Goal: Task Accomplishment & Management: Manage account settings

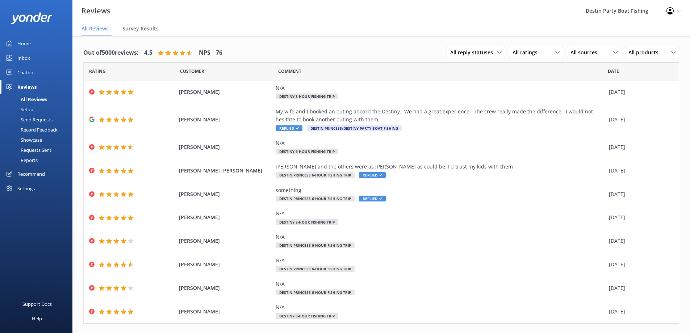
click at [14, 58] on link "Inbox" at bounding box center [36, 58] width 72 height 14
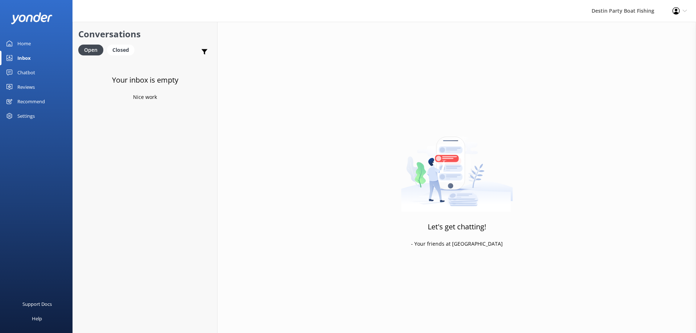
click at [26, 90] on div "Reviews" at bounding box center [25, 87] width 17 height 14
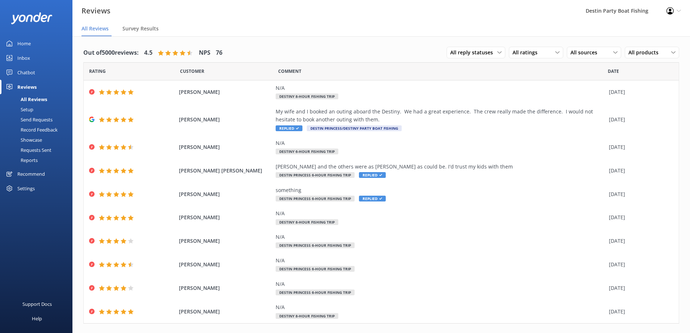
click at [307, 60] on div "Out of 5000 reviews: 4.5 NPS 76 All reply statuses All reply statuses Needs a r…" at bounding box center [381, 52] width 596 height 19
click at [20, 45] on div "Home" at bounding box center [23, 43] width 13 height 14
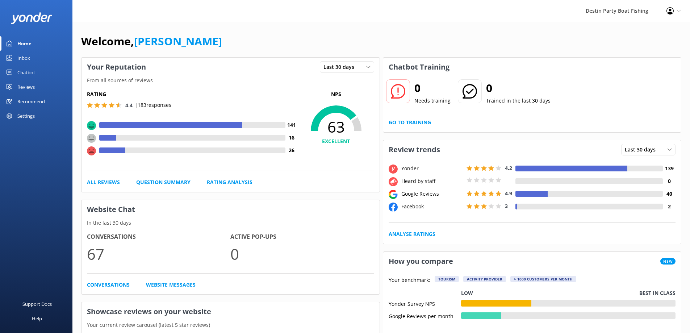
click at [23, 56] on div "Inbox" at bounding box center [23, 58] width 13 height 14
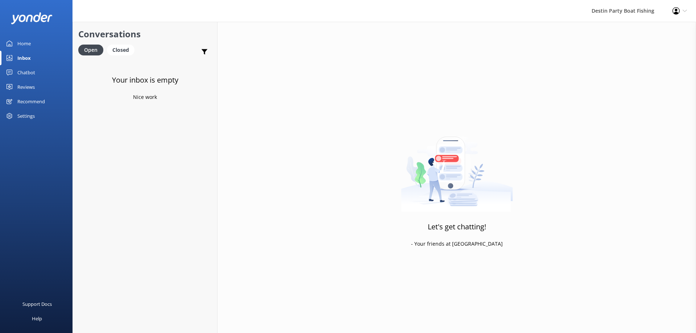
click at [28, 85] on div "Reviews" at bounding box center [25, 87] width 17 height 14
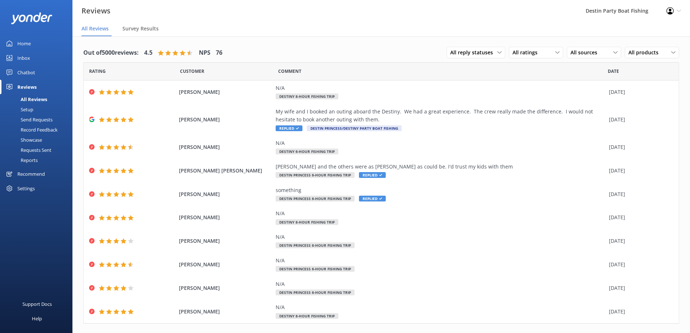
click at [20, 57] on div "Inbox" at bounding box center [23, 58] width 13 height 14
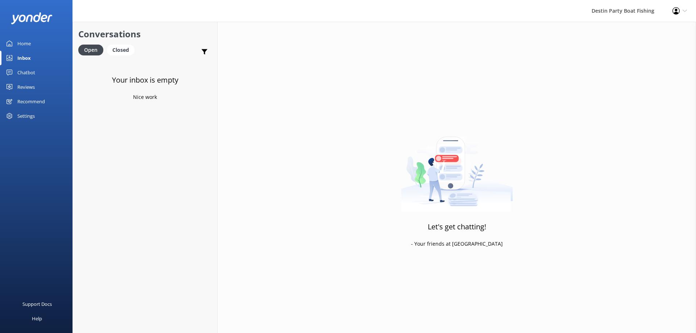
click at [27, 83] on div "Reviews" at bounding box center [25, 87] width 17 height 14
